Goal: Task Accomplishment & Management: Manage account settings

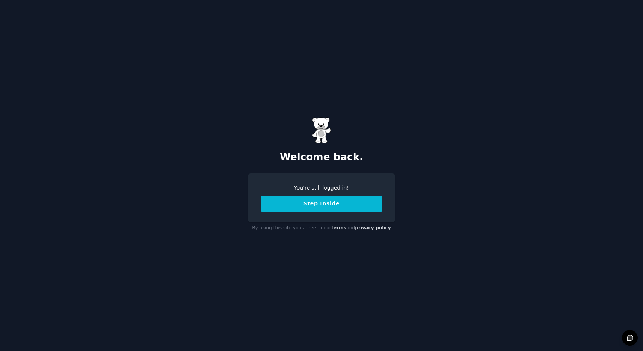
click at [319, 204] on button "Step Inside" at bounding box center [321, 204] width 121 height 16
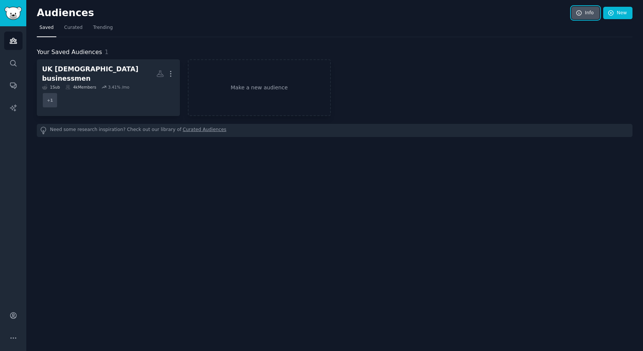
click at [588, 14] on link "Info" at bounding box center [586, 13] width 28 height 13
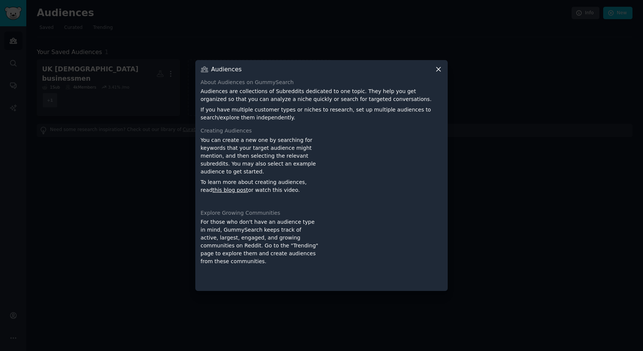
click at [543, 144] on div at bounding box center [321, 175] width 643 height 351
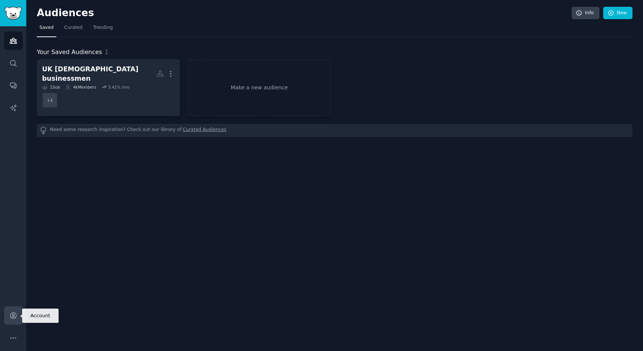
click at [12, 314] on icon "Sidebar" at bounding box center [13, 316] width 8 height 8
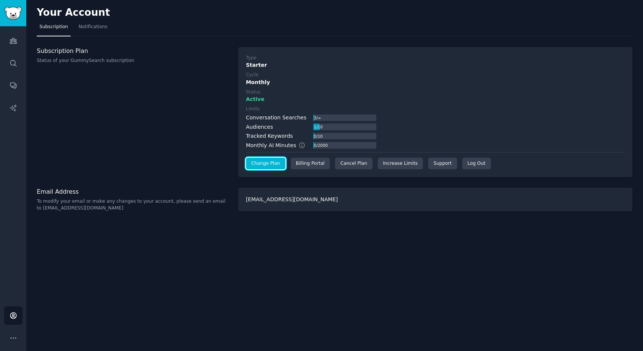
click at [266, 162] on link "Change Plan" at bounding box center [265, 164] width 39 height 12
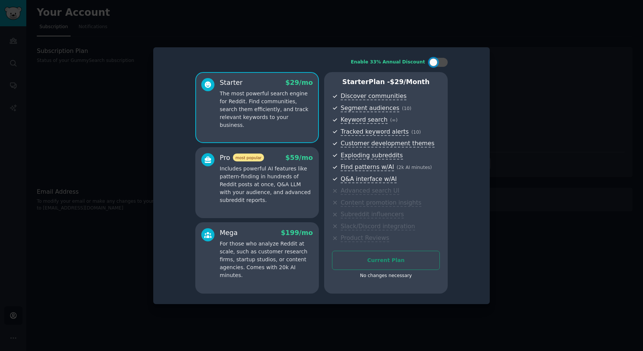
click at [117, 103] on div at bounding box center [321, 175] width 643 height 351
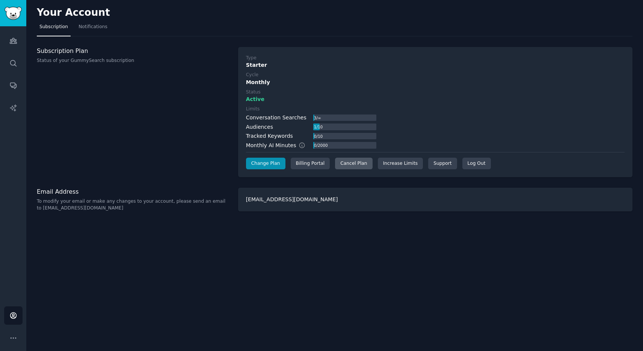
click at [353, 163] on div "Cancel Plan" at bounding box center [353, 164] width 37 height 12
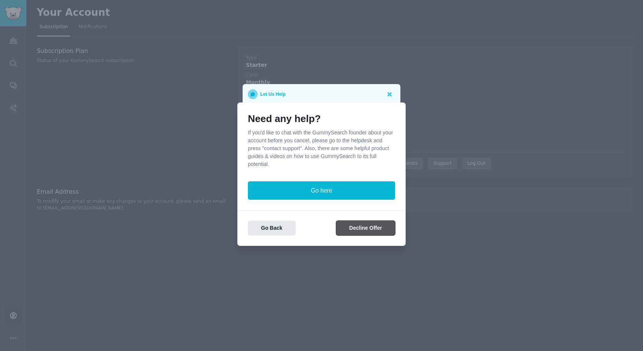
click at [364, 229] on button "Decline Offer" at bounding box center [365, 228] width 59 height 15
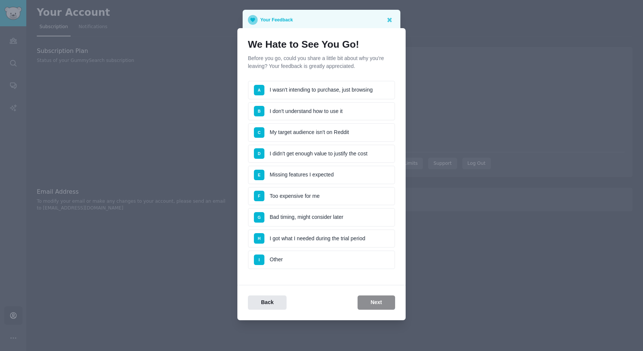
click at [293, 152] on li "D I didn't get enough value to justify the cost" at bounding box center [321, 154] width 147 height 19
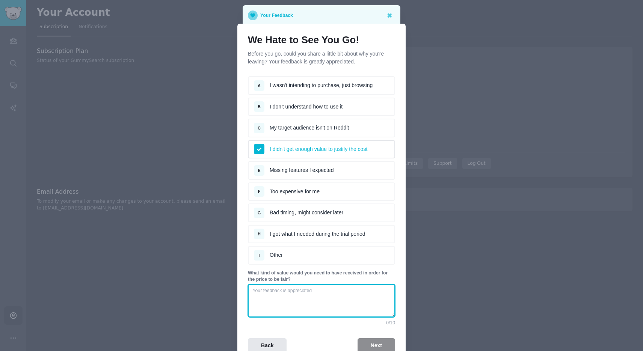
click at [334, 291] on textarea at bounding box center [321, 300] width 147 height 33
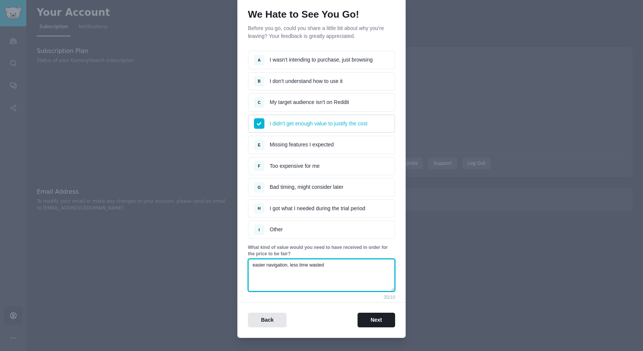
scroll to position [38, 0]
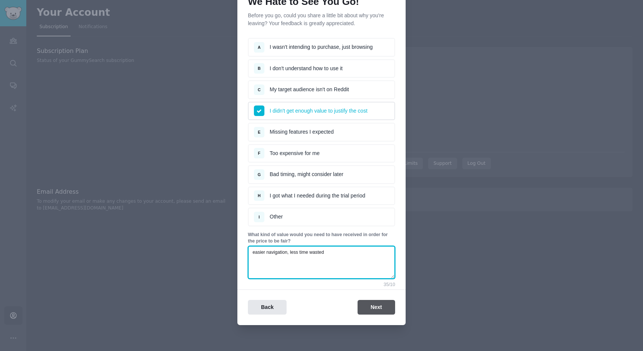
type textarea "easier navigation, less time wasted"
click at [372, 309] on button "Next" at bounding box center [377, 307] width 38 height 15
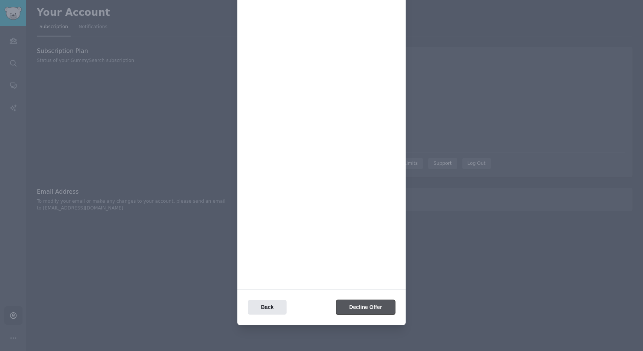
scroll to position [0, 0]
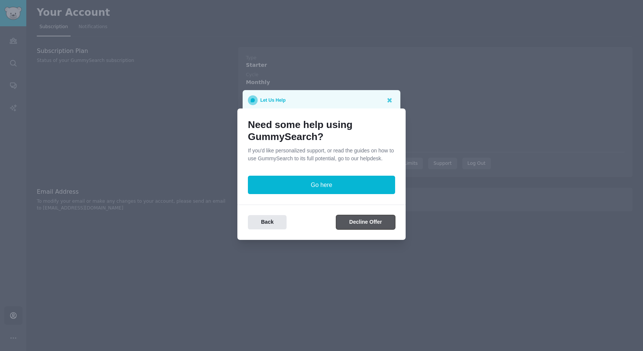
click at [369, 221] on button "Decline Offer" at bounding box center [365, 222] width 59 height 15
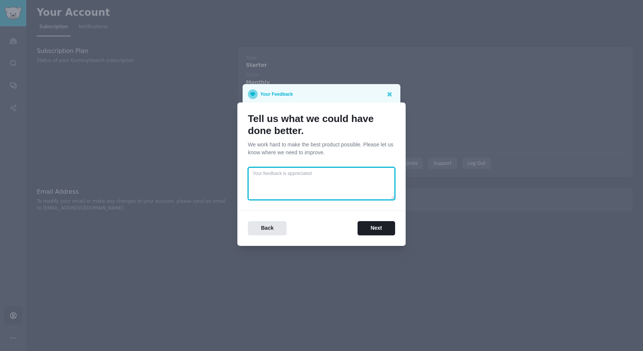
click at [329, 174] on textarea at bounding box center [321, 183] width 147 height 33
type textarea "more clarity"
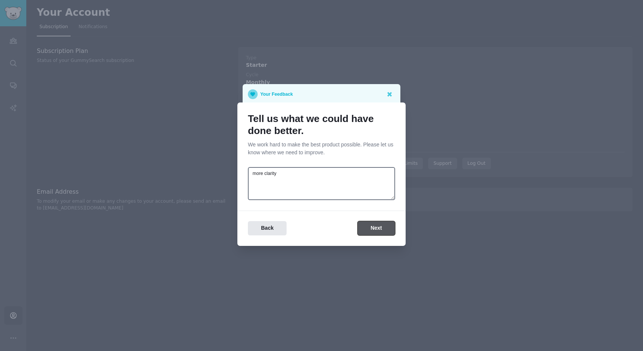
click at [376, 227] on button "Next" at bounding box center [377, 228] width 38 height 15
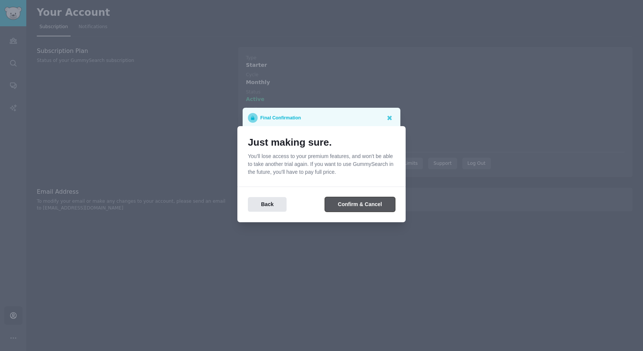
click at [361, 204] on button "Confirm & Cancel" at bounding box center [360, 204] width 70 height 15
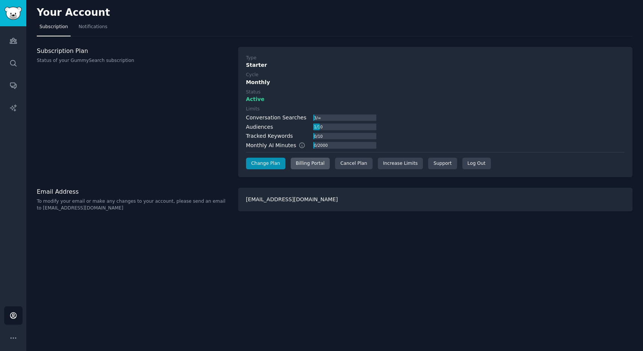
click at [303, 164] on div "Billing Portal" at bounding box center [310, 164] width 39 height 12
